Goal: Task Accomplishment & Management: Use online tool/utility

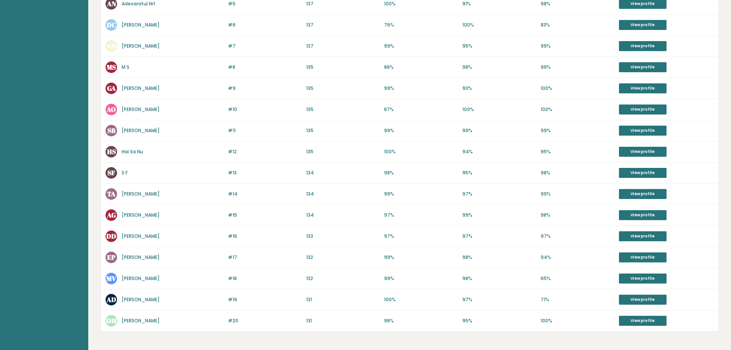
scroll to position [248, 0]
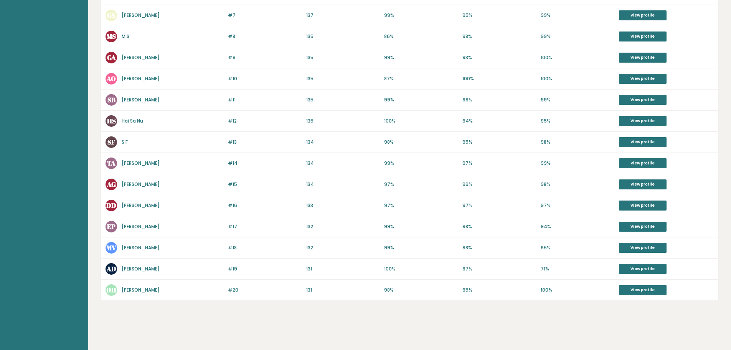
click at [134, 165] on link "Toma Ariciu" at bounding box center [141, 163] width 38 height 7
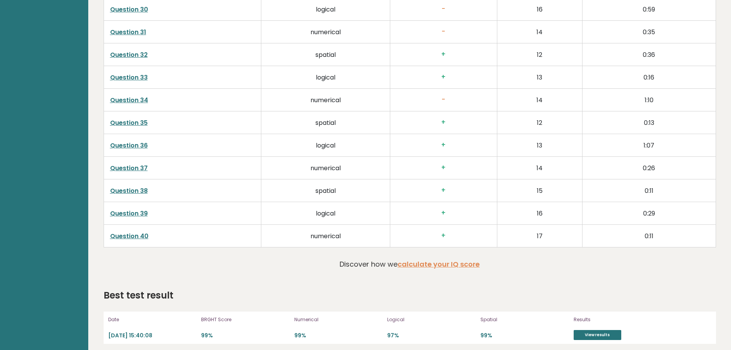
scroll to position [1895, 0]
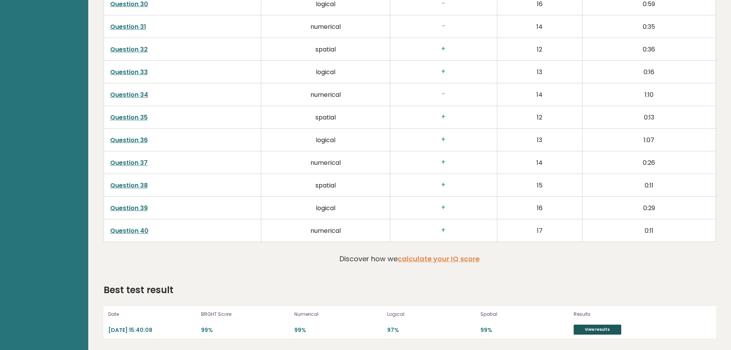
click at [601, 330] on link "View results" at bounding box center [598, 329] width 48 height 10
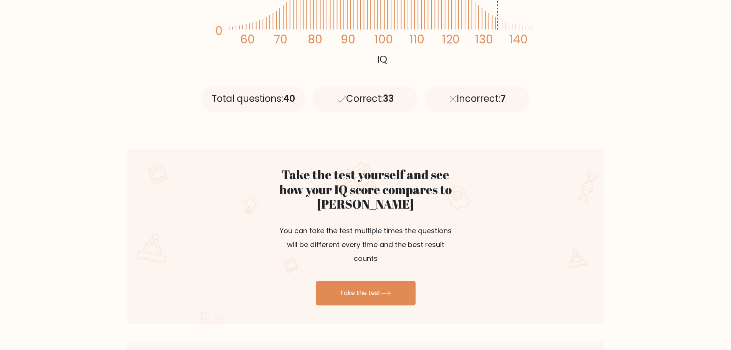
scroll to position [422, 0]
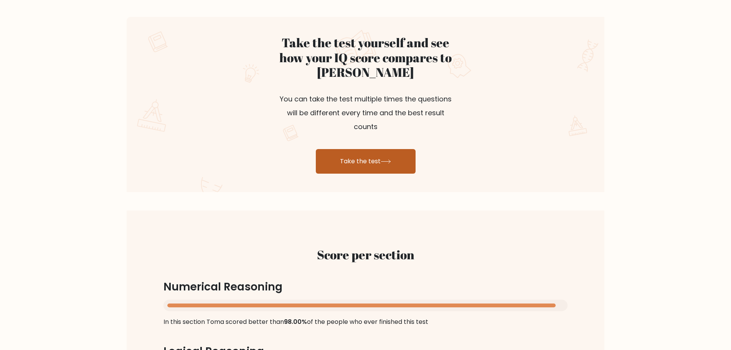
click at [342, 149] on link "Take the test" at bounding box center [366, 161] width 100 height 25
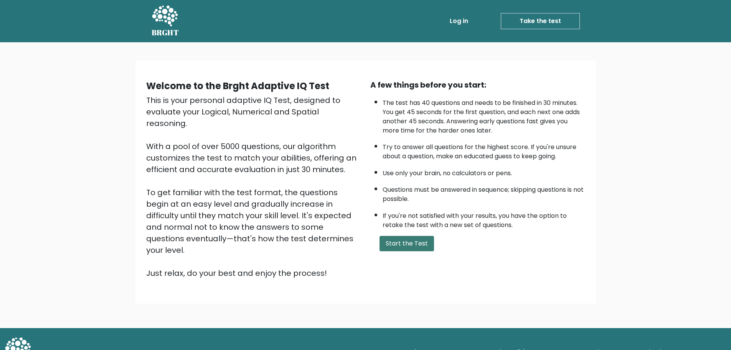
click at [406, 244] on button "Start the Test" at bounding box center [407, 243] width 55 height 15
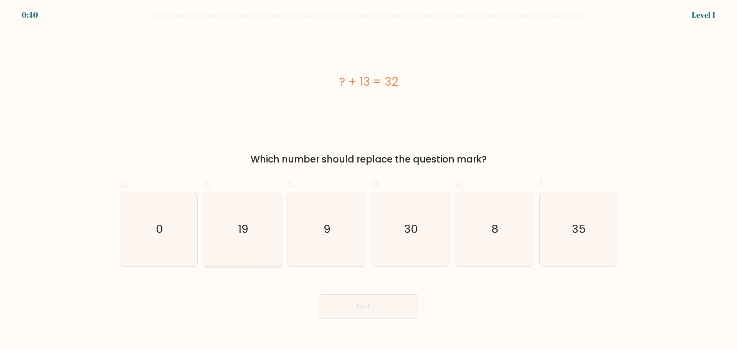
click at [266, 248] on icon "19" at bounding box center [242, 229] width 74 height 74
click at [368, 180] on input "b. 19" at bounding box center [368, 177] width 0 height 5
radio input "true"
click at [370, 297] on button "Next" at bounding box center [369, 306] width 100 height 25
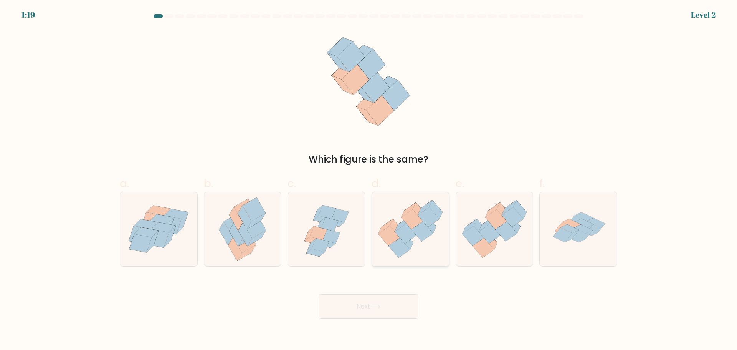
click at [420, 240] on icon at bounding box center [410, 229] width 77 height 66
click at [369, 180] on input "d." at bounding box center [368, 177] width 0 height 5
radio input "true"
click at [387, 307] on button "Next" at bounding box center [369, 306] width 100 height 25
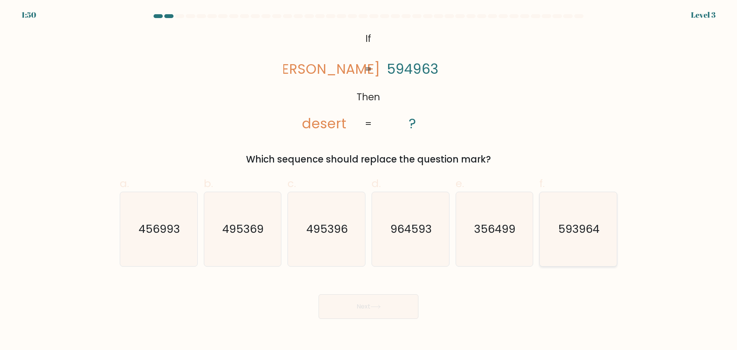
click at [584, 242] on icon "593964" at bounding box center [578, 229] width 74 height 74
click at [369, 180] on input "f. 593964" at bounding box center [368, 177] width 0 height 5
radio input "true"
click at [395, 306] on button "Next" at bounding box center [369, 306] width 100 height 25
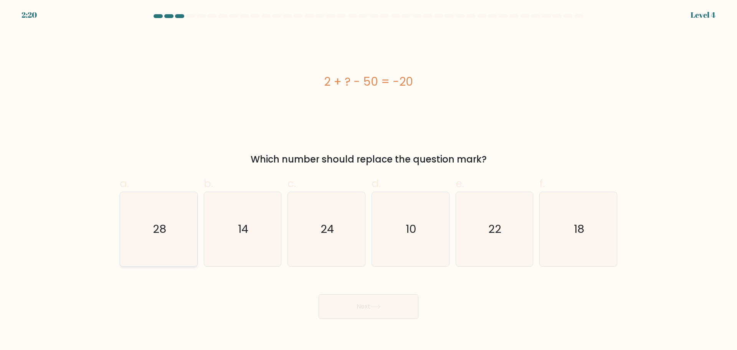
click at [141, 225] on icon "28" at bounding box center [159, 229] width 74 height 74
click at [368, 180] on input "a. 28" at bounding box center [368, 177] width 0 height 5
radio input "true"
click at [396, 306] on button "Next" at bounding box center [369, 306] width 100 height 25
